Goal: Information Seeking & Learning: Learn about a topic

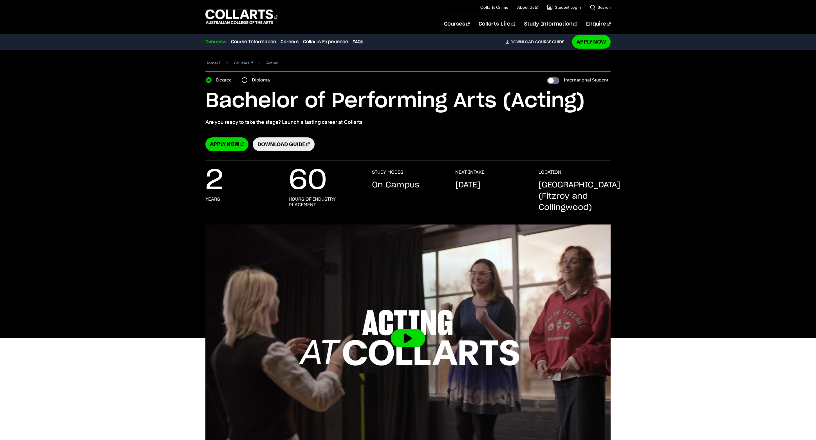
click at [548, 84] on div "International Student" at bounding box center [579, 80] width 64 height 8
click at [547, 84] on input "International Student" at bounding box center [553, 80] width 12 height 7
checkbox input "true"
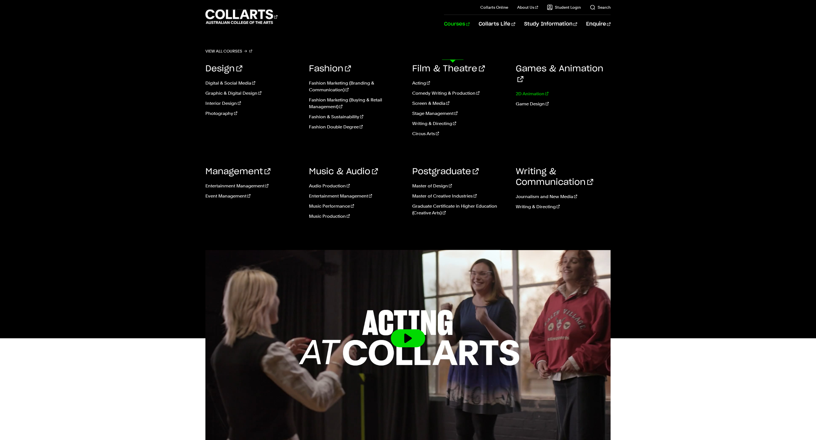
click at [532, 97] on link "2D Animation" at bounding box center [563, 94] width 95 height 7
click at [530, 97] on link "2D Animation" at bounding box center [563, 94] width 95 height 7
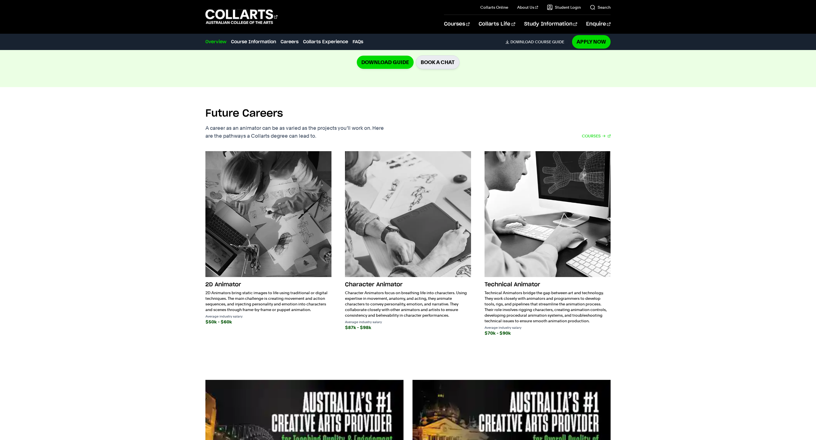
scroll to position [892, 0]
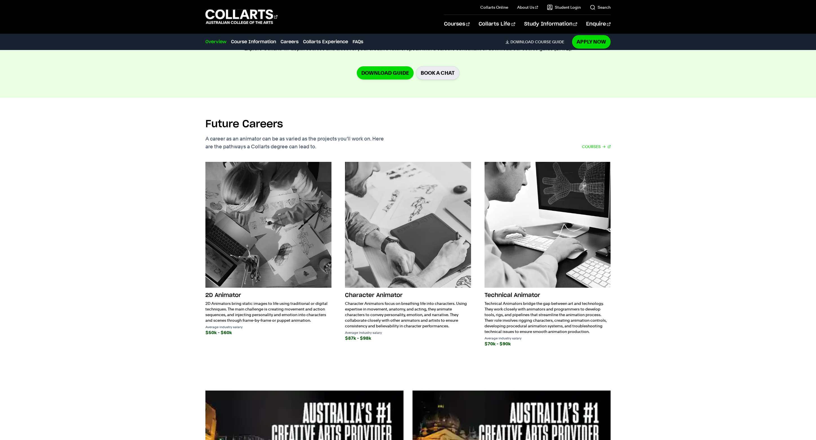
scroll to position [834, 0]
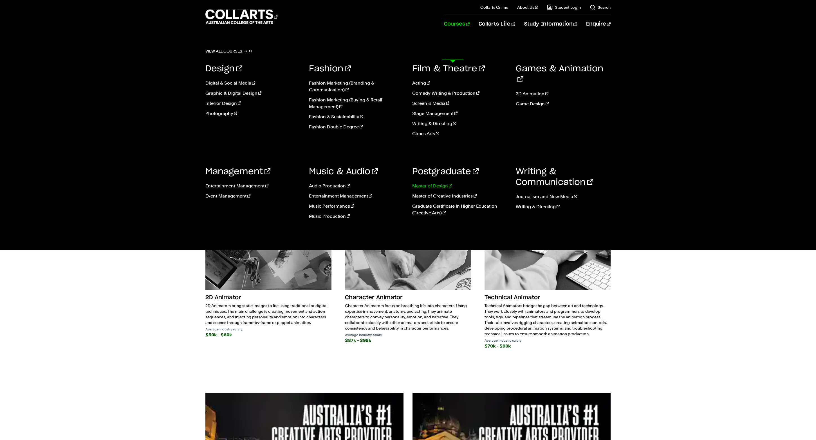
click at [436, 190] on link "Master of Design" at bounding box center [459, 186] width 95 height 7
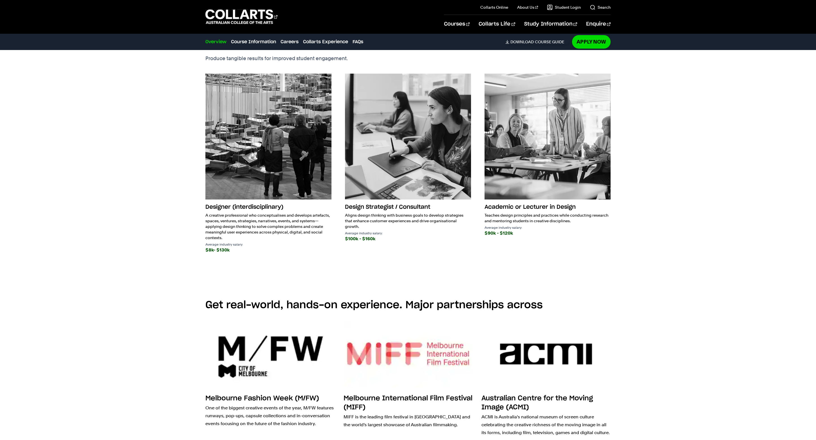
scroll to position [570, 0]
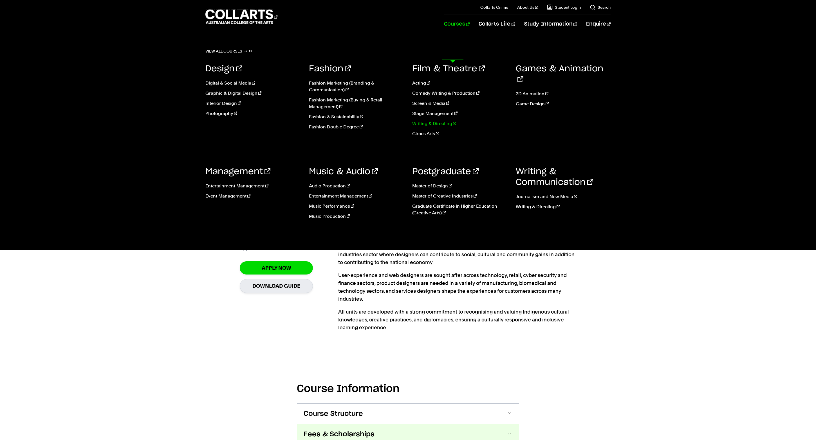
scroll to position [9, 0]
click at [437, 200] on link "Master of Creative Industries" at bounding box center [459, 196] width 95 height 7
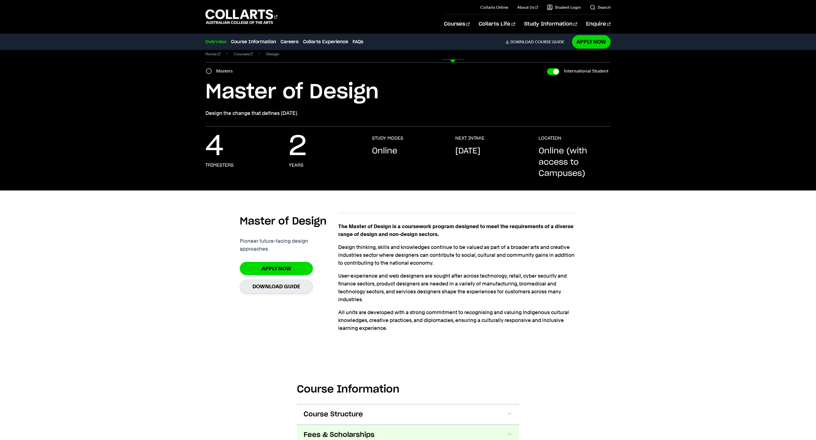
click at [210, 74] on input "Masters" at bounding box center [209, 71] width 6 height 6
radio input "true"
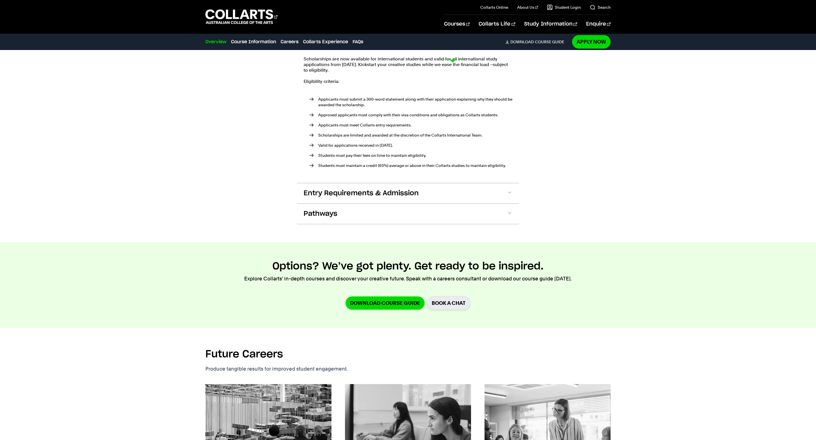
scroll to position [469, 0]
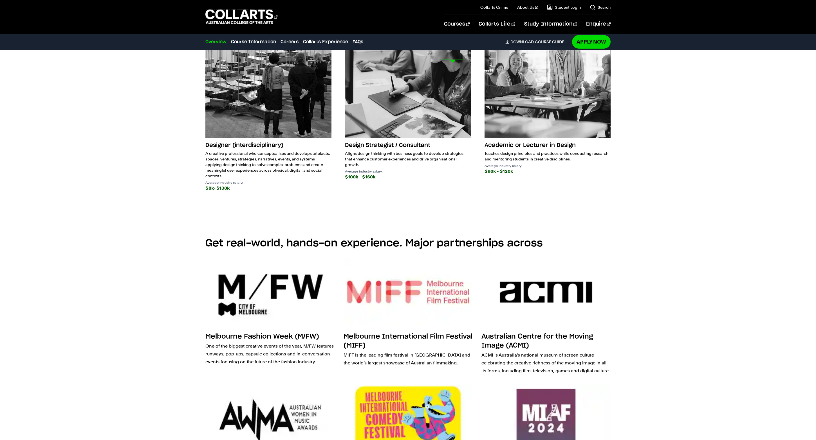
scroll to position [563, 0]
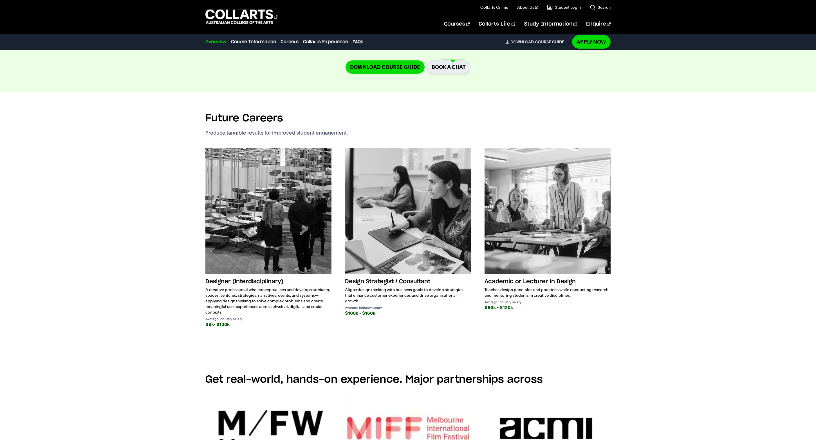
scroll to position [753, 0]
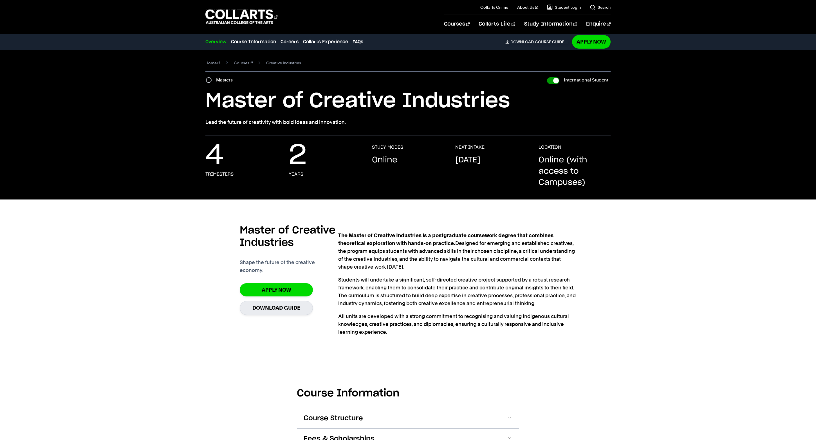
click at [547, 84] on input "International Student" at bounding box center [553, 80] width 12 height 7
checkbox input "false"
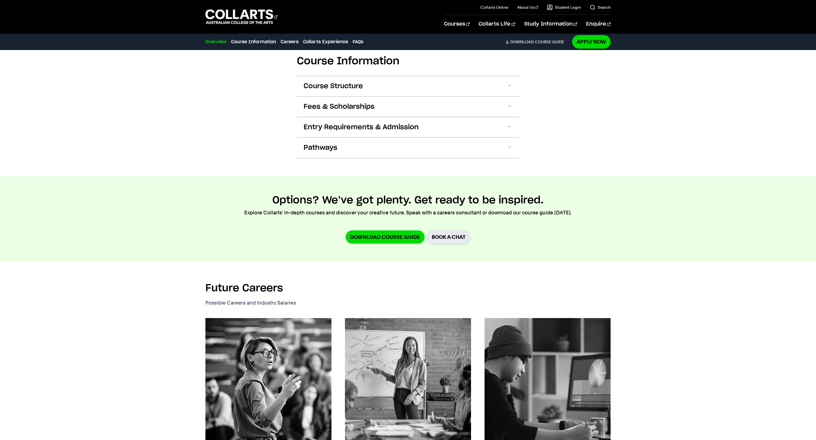
scroll to position [458, 0]
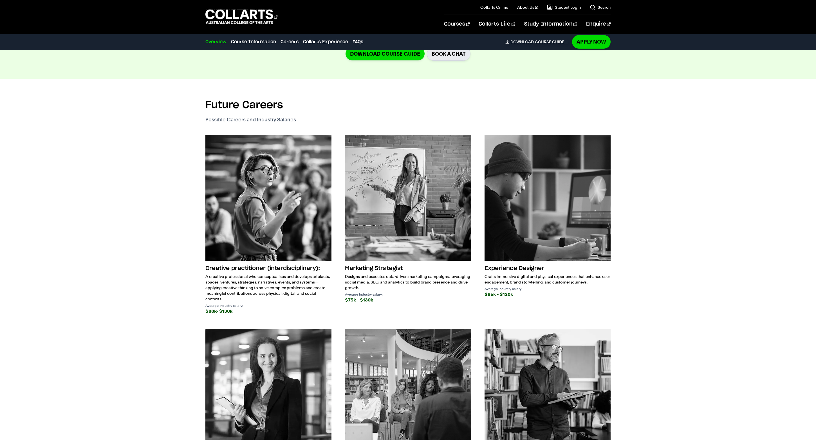
scroll to position [762, 0]
